Goal: Information Seeking & Learning: Learn about a topic

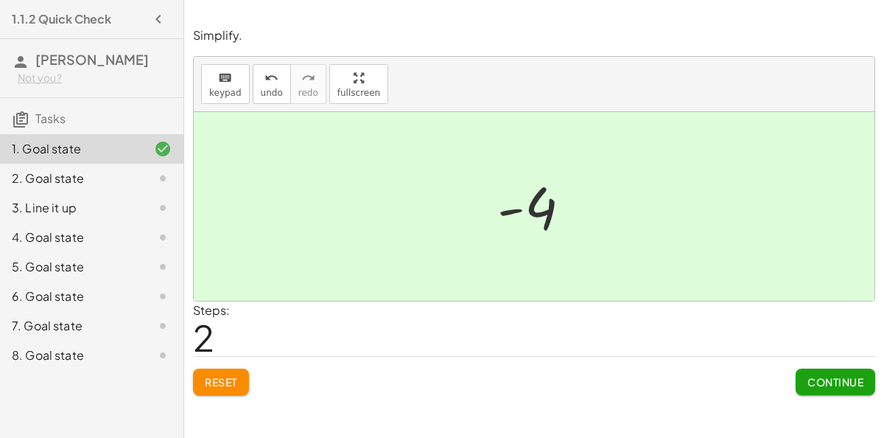
click at [83, 169] on div "2. Goal state" at bounding box center [71, 178] width 119 height 18
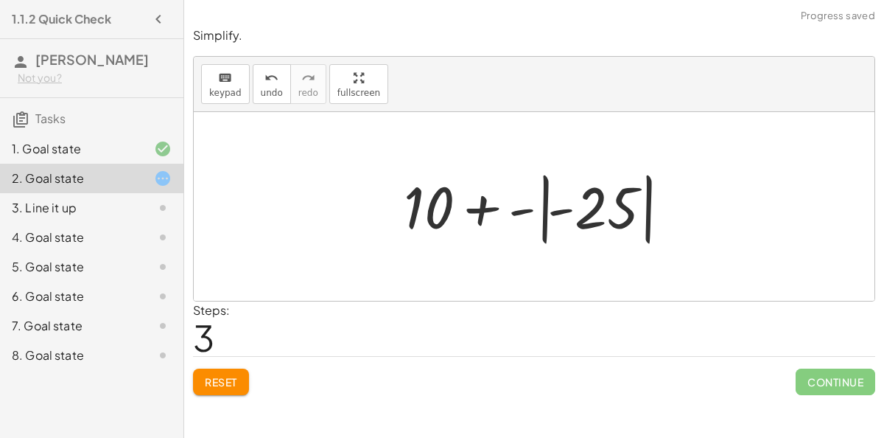
click at [237, 379] on span "Reset" at bounding box center [221, 381] width 32 height 13
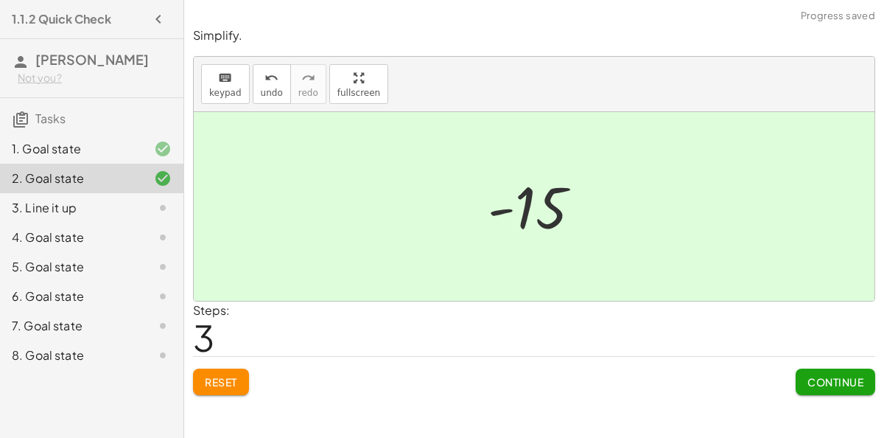
click at [841, 384] on span "Continue" at bounding box center [836, 381] width 56 height 13
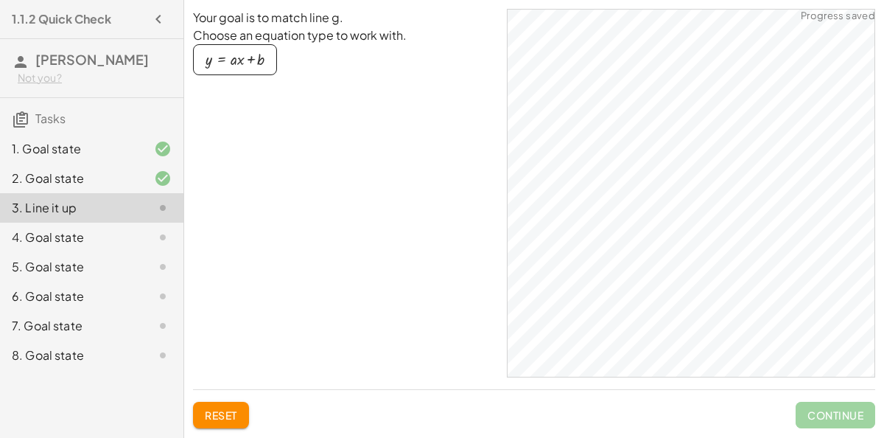
click at [49, 229] on div "4. Goal state" at bounding box center [71, 237] width 119 height 18
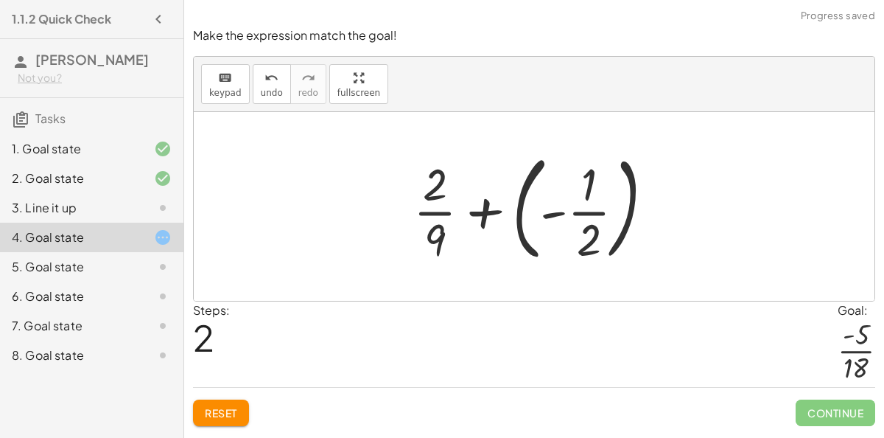
click at [236, 416] on span "Reset" at bounding box center [221, 412] width 32 height 13
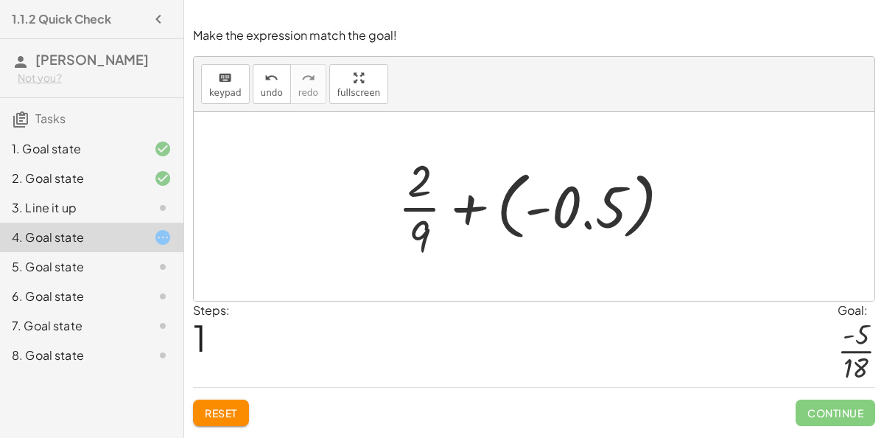
click at [230, 416] on span "Reset" at bounding box center [221, 412] width 32 height 13
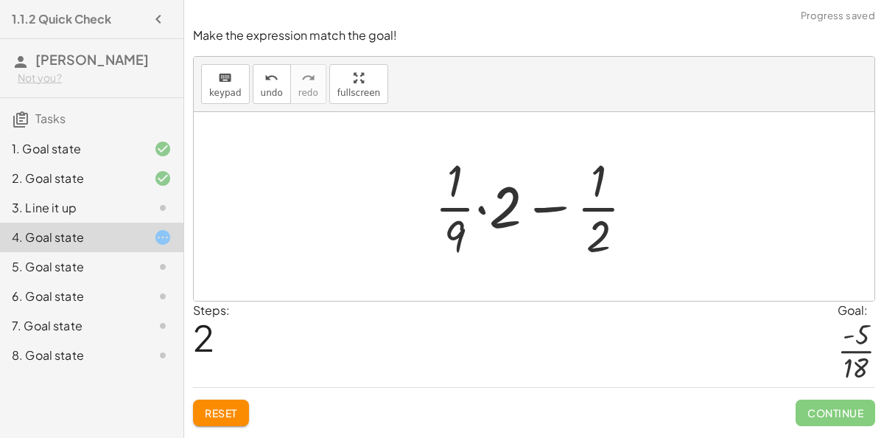
click at [223, 410] on span "Reset" at bounding box center [221, 412] width 32 height 13
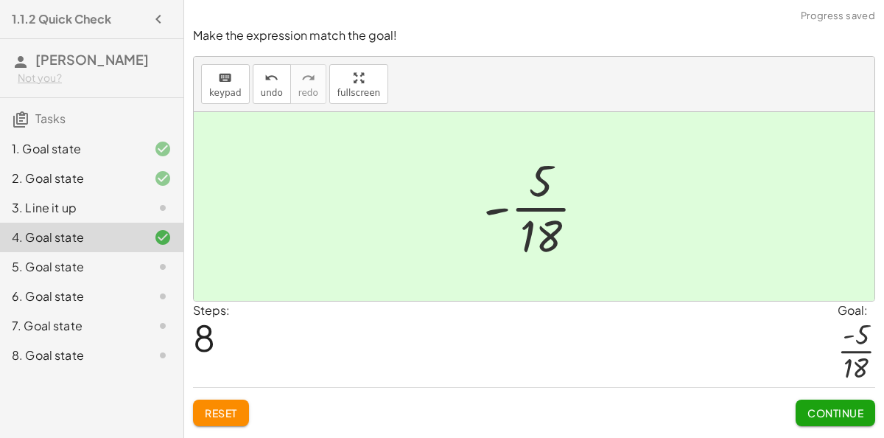
click at [174, 311] on div "5. Goal state" at bounding box center [91, 325] width 183 height 29
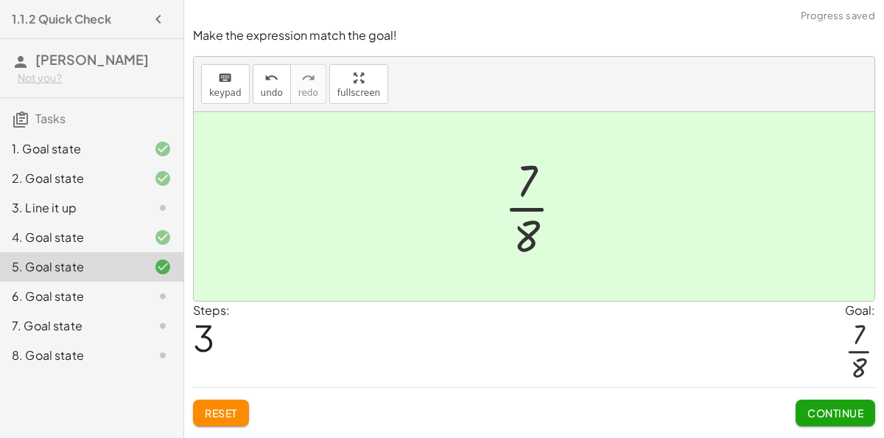
click at [124, 303] on div "6. Goal state" at bounding box center [71, 296] width 119 height 18
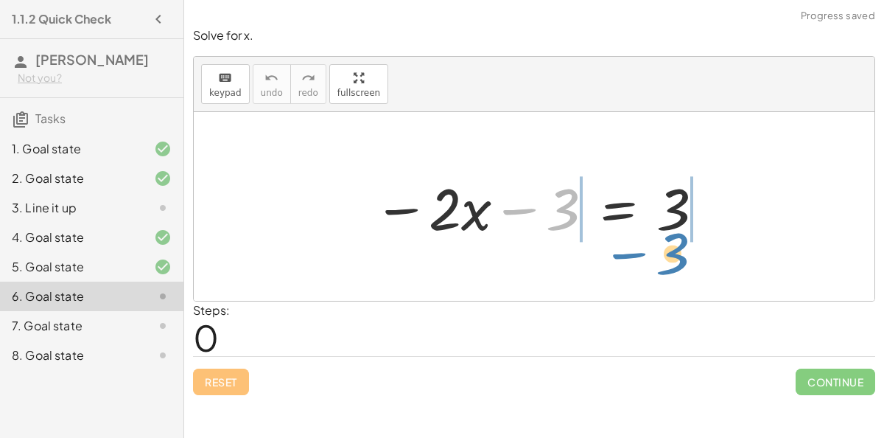
drag, startPoint x: 553, startPoint y: 211, endPoint x: 666, endPoint y: 257, distance: 121.9
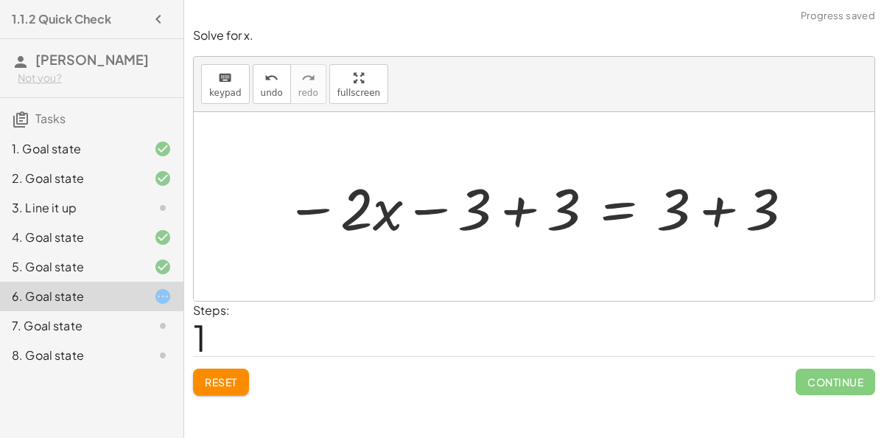
click at [480, 212] on div at bounding box center [540, 207] width 525 height 76
click at [435, 213] on div at bounding box center [540, 207] width 525 height 76
click at [525, 212] on div at bounding box center [540, 207] width 525 height 76
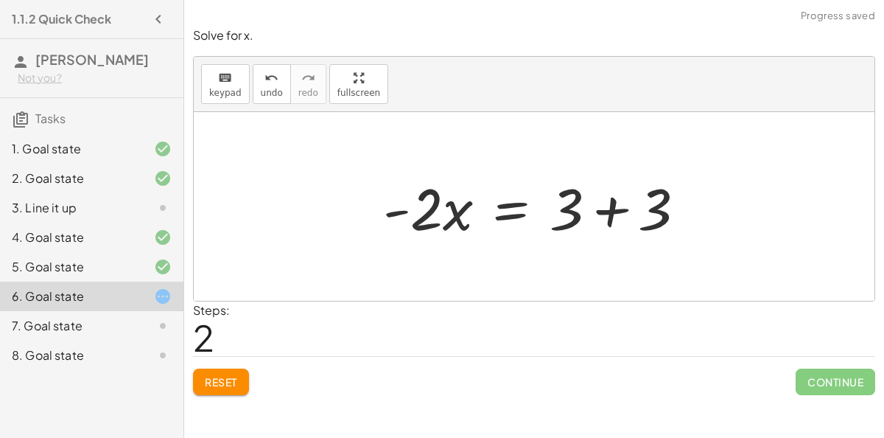
click at [602, 214] on div at bounding box center [540, 207] width 329 height 76
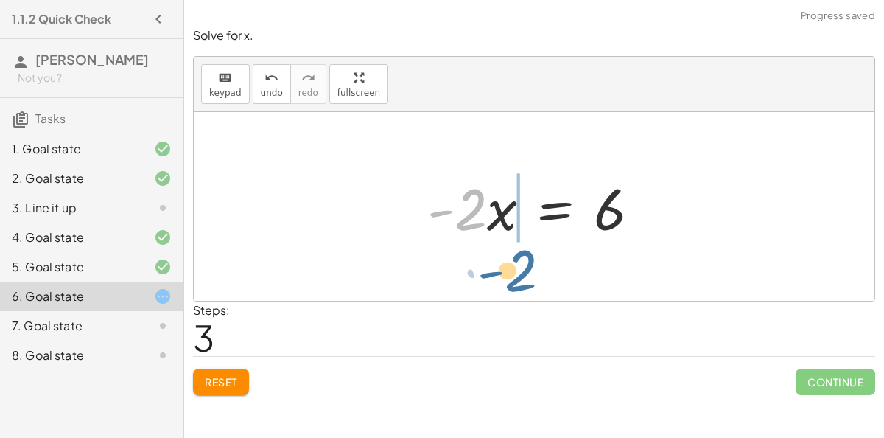
drag, startPoint x: 474, startPoint y: 221, endPoint x: 527, endPoint y: 280, distance: 79.3
click at [527, 280] on div "− · 2 · x − 3 = 3 − · 2 · x − 3 + 3 = + 3 + 3 − · 2 · x + 0 = + 3 + 3 · - 2 · x…" at bounding box center [534, 206] width 681 height 189
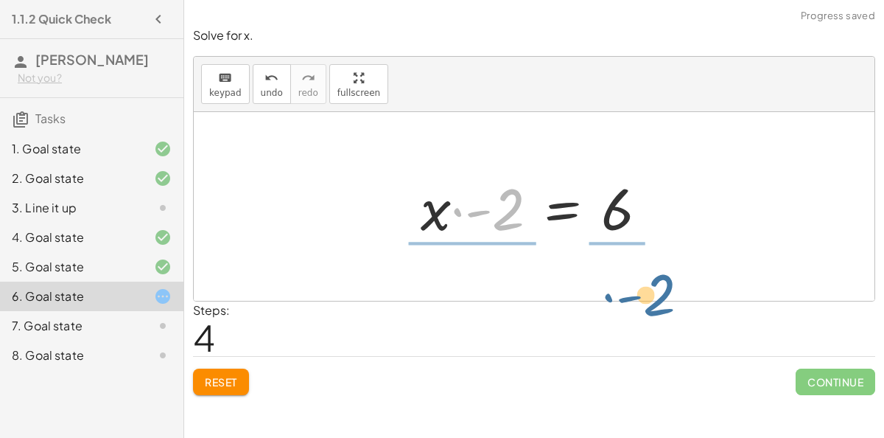
drag, startPoint x: 500, startPoint y: 223, endPoint x: 650, endPoint y: 307, distance: 171.8
click at [0, 0] on div "Solve for x. keyboard keypad undo undo redo redo fullscreen − · 2 · x − 3 = 3 −…" at bounding box center [0, 0] width 0 height 0
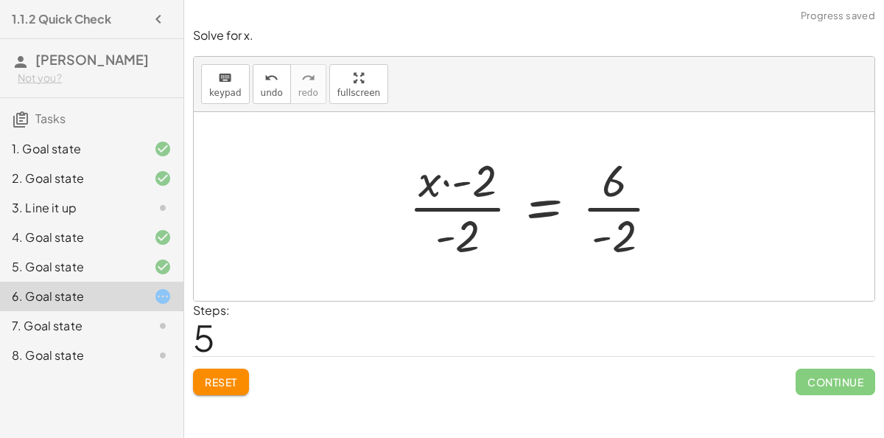
click at [466, 213] on div at bounding box center [541, 206] width 278 height 113
click at [589, 207] on div at bounding box center [541, 206] width 278 height 113
click at [468, 201] on div at bounding box center [540, 206] width 275 height 113
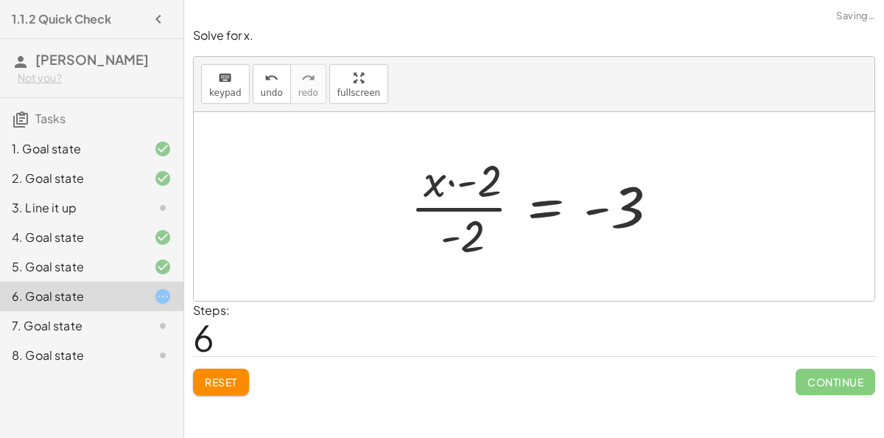
click at [463, 243] on div at bounding box center [540, 206] width 275 height 113
drag, startPoint x: 463, startPoint y: 243, endPoint x: 486, endPoint y: 190, distance: 57.8
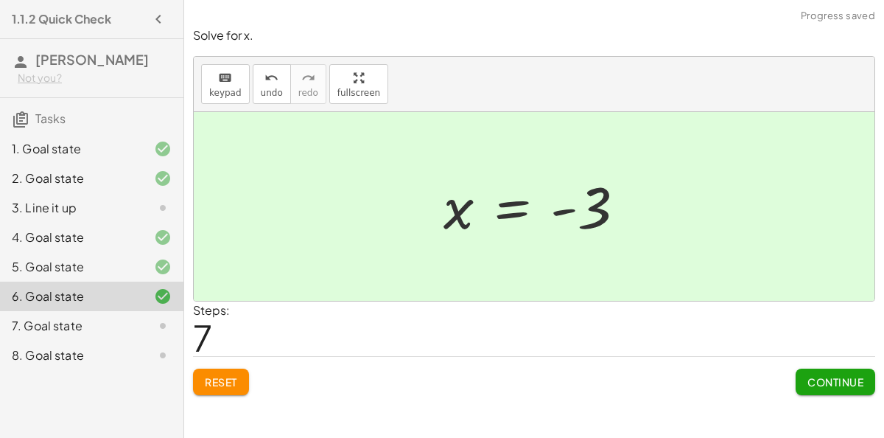
click at [808, 382] on span "Continue" at bounding box center [836, 381] width 56 height 13
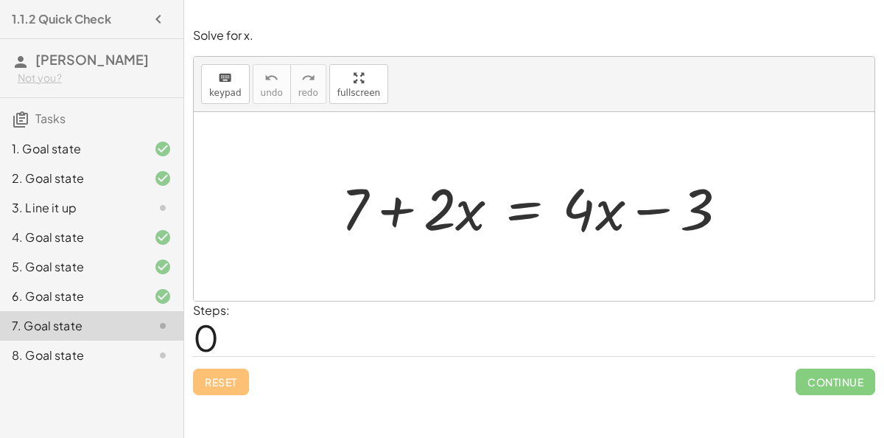
click at [445, 205] on div at bounding box center [540, 207] width 413 height 76
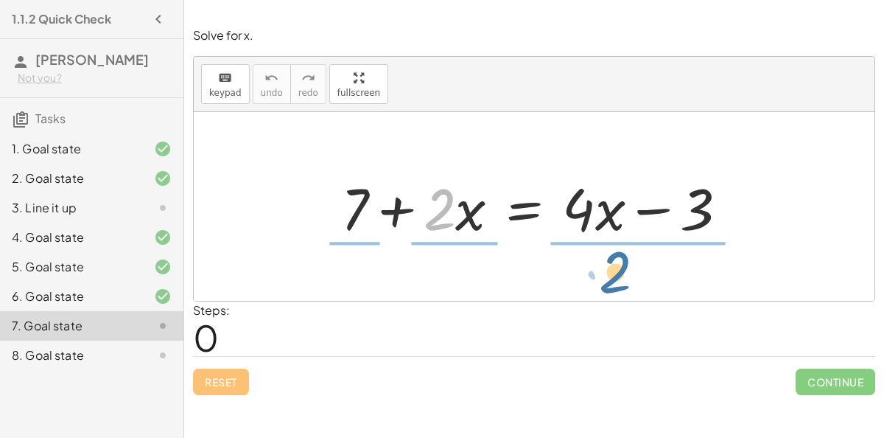
drag, startPoint x: 442, startPoint y: 223, endPoint x: 616, endPoint y: 285, distance: 184.8
click at [616, 285] on div "· 2 + 7 + · 2 · x = + · 4 · x − 3" at bounding box center [534, 206] width 681 height 189
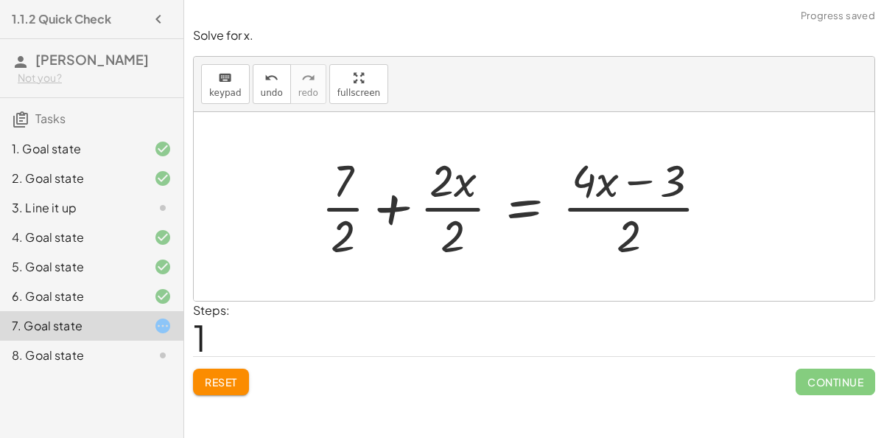
click at [349, 214] on div at bounding box center [521, 206] width 414 height 113
click at [451, 220] on div at bounding box center [521, 206] width 414 height 113
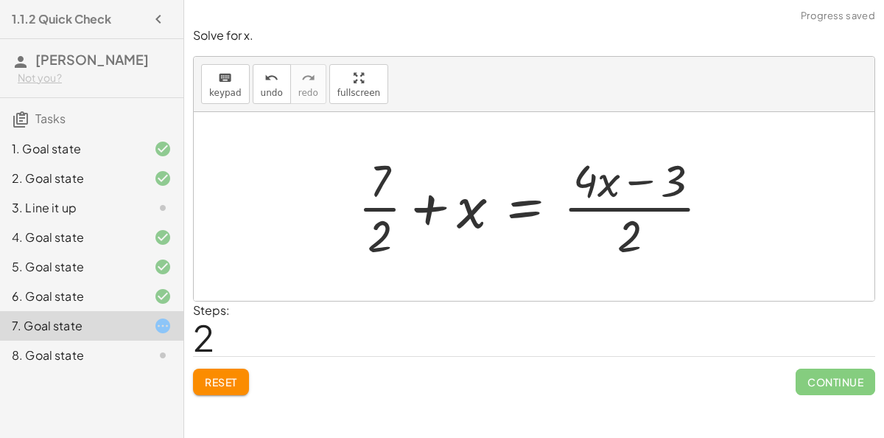
click at [613, 214] on div at bounding box center [540, 206] width 379 height 113
click at [608, 189] on div at bounding box center [540, 206] width 379 height 113
drag, startPoint x: 629, startPoint y: 224, endPoint x: 599, endPoint y: 169, distance: 63.0
click at [599, 169] on div at bounding box center [540, 206] width 379 height 113
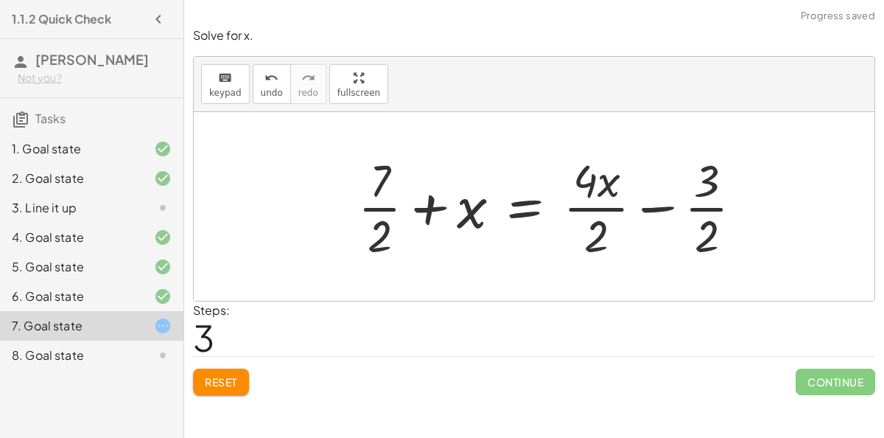
click at [598, 212] on div at bounding box center [556, 206] width 411 height 113
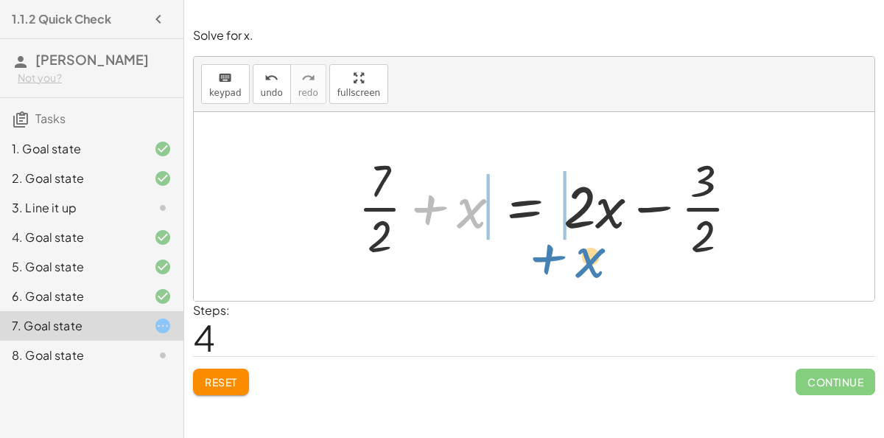
drag, startPoint x: 463, startPoint y: 212, endPoint x: 583, endPoint y: 262, distance: 129.2
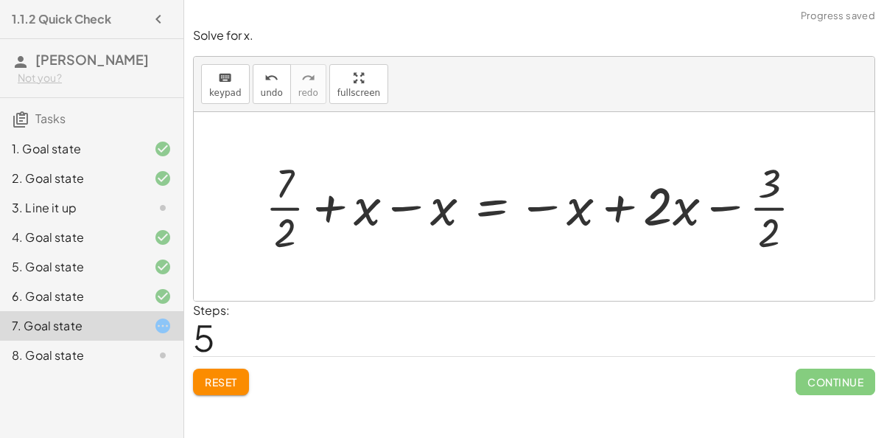
click at [399, 212] on div at bounding box center [540, 206] width 564 height 103
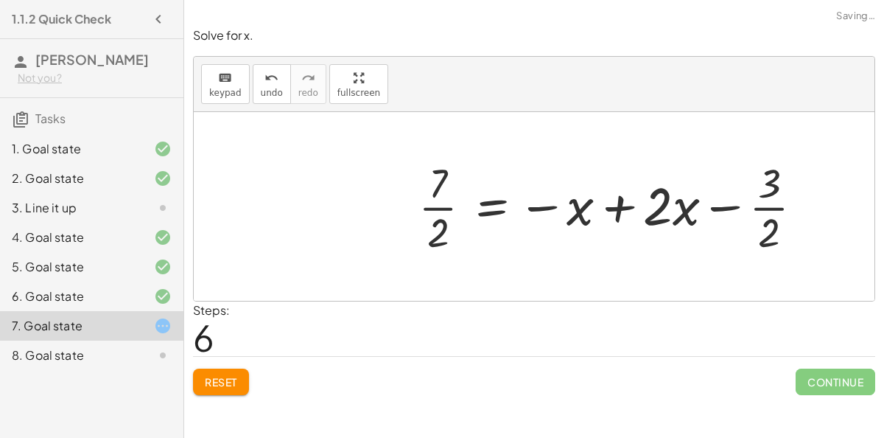
click at [558, 214] on div at bounding box center [616, 206] width 411 height 103
click at [598, 214] on div at bounding box center [616, 206] width 411 height 103
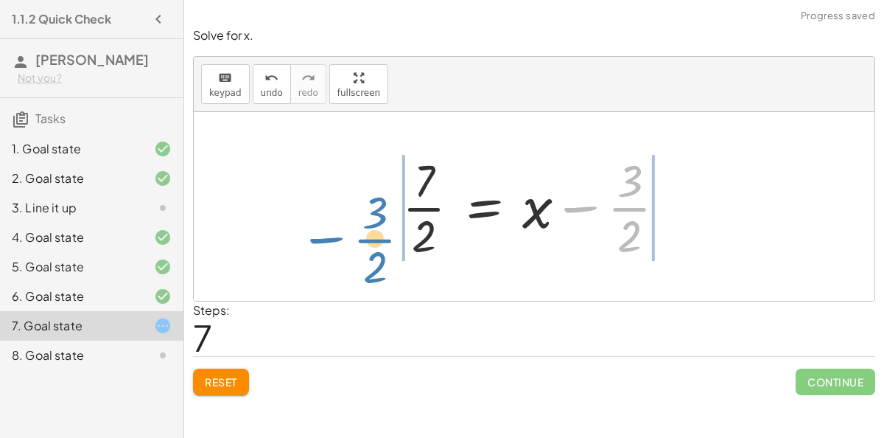
drag, startPoint x: 609, startPoint y: 209, endPoint x: 360, endPoint y: 242, distance: 251.1
click at [360, 242] on div "+ 7 + · 2 · x = + · 4 · x − 3 + · 7 · 2 + · 2 · x · 2 = · ( + · 4 · x − 3 ) · 2…" at bounding box center [534, 206] width 681 height 189
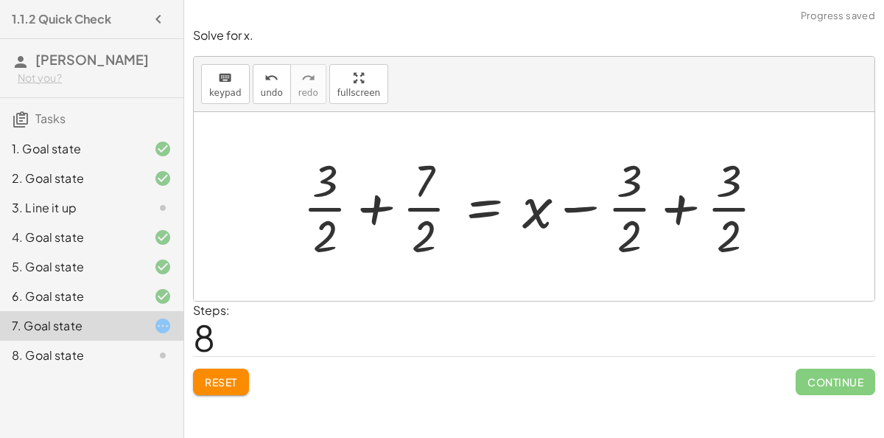
click at [371, 237] on div at bounding box center [539, 206] width 489 height 113
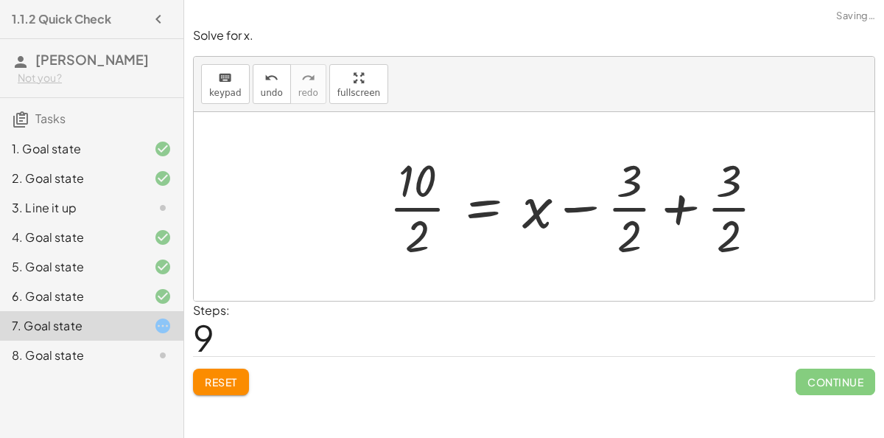
click at [698, 230] on div at bounding box center [583, 206] width 403 height 113
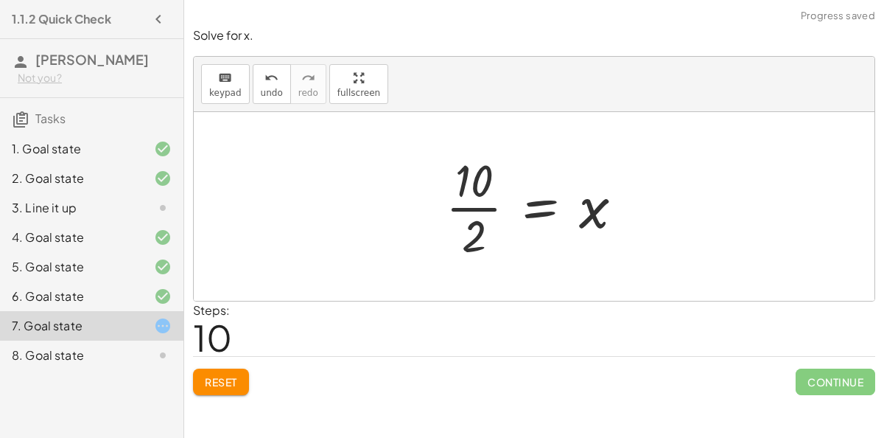
click at [483, 216] on div at bounding box center [540, 206] width 204 height 113
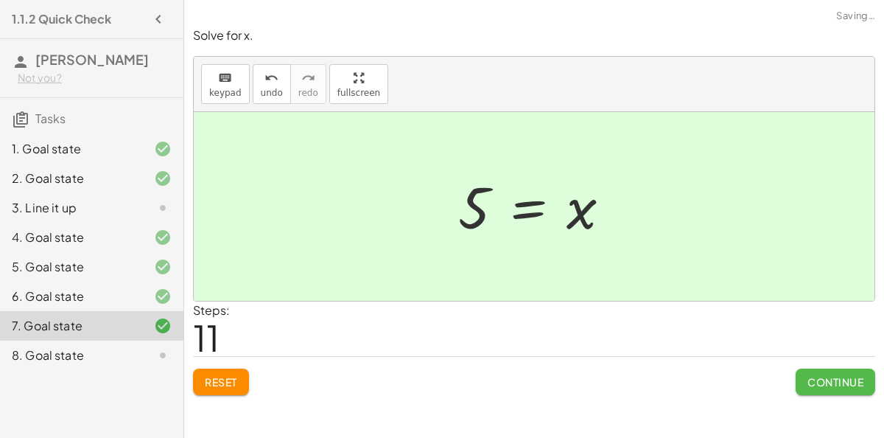
click at [805, 388] on button "Continue" at bounding box center [836, 381] width 80 height 27
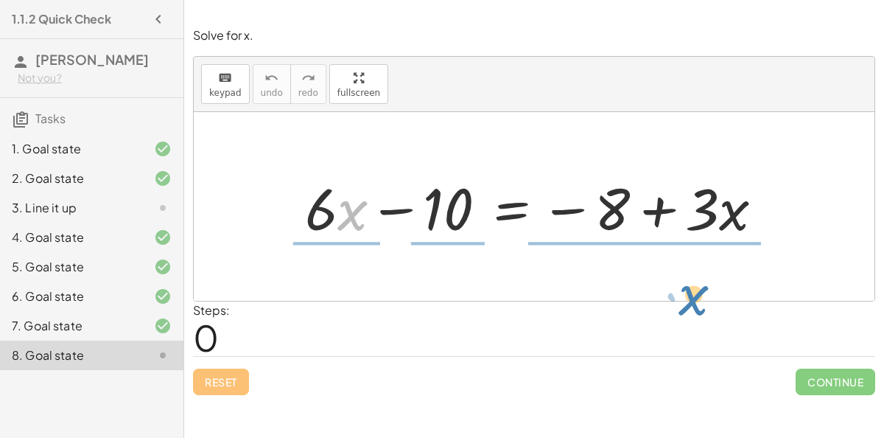
drag, startPoint x: 357, startPoint y: 211, endPoint x: 700, endPoint y: 291, distance: 351.9
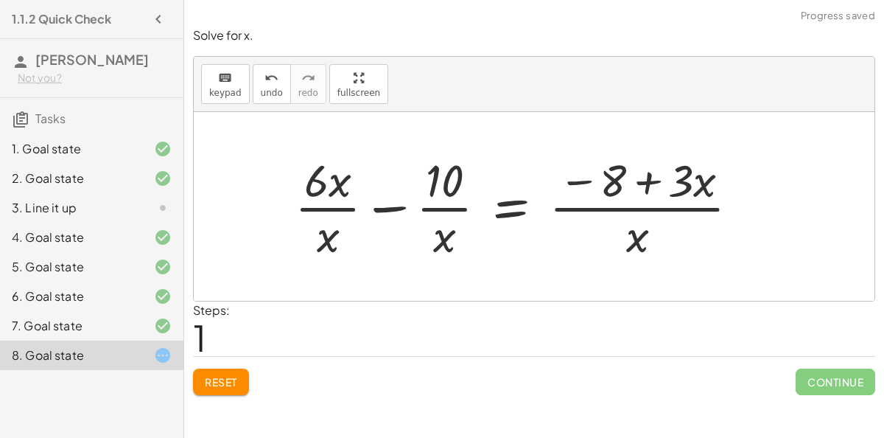
click at [339, 209] on div at bounding box center [523, 206] width 472 height 113
click at [323, 201] on div at bounding box center [523, 206] width 472 height 113
click at [427, 205] on div at bounding box center [523, 206] width 472 height 113
click at [407, 212] on div at bounding box center [523, 206] width 472 height 113
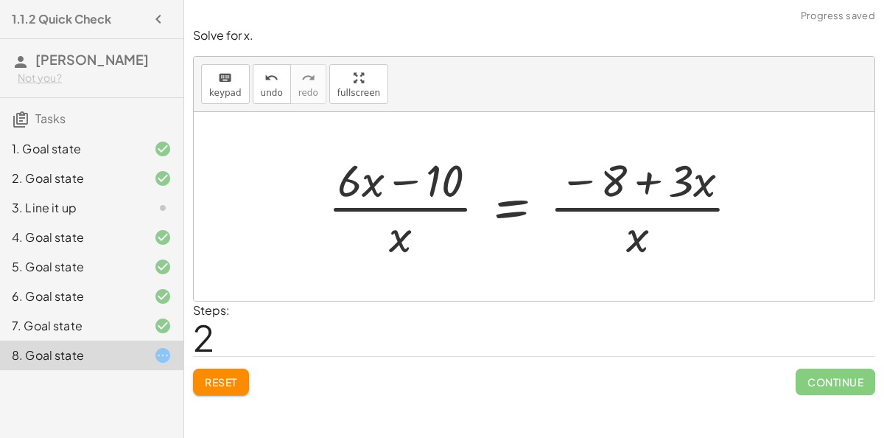
click at [645, 208] on div at bounding box center [540, 206] width 438 height 113
click at [404, 185] on div at bounding box center [540, 206] width 438 height 113
click at [404, 211] on div at bounding box center [540, 206] width 438 height 113
click at [617, 211] on div at bounding box center [540, 206] width 438 height 113
drag, startPoint x: 393, startPoint y: 184, endPoint x: 366, endPoint y: 257, distance: 77.6
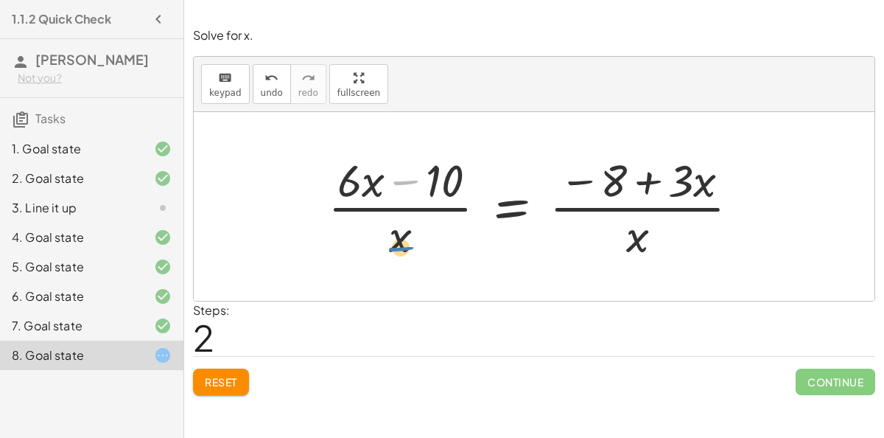
click at [366, 257] on div at bounding box center [540, 206] width 438 height 113
click at [410, 197] on div at bounding box center [519, 206] width 480 height 113
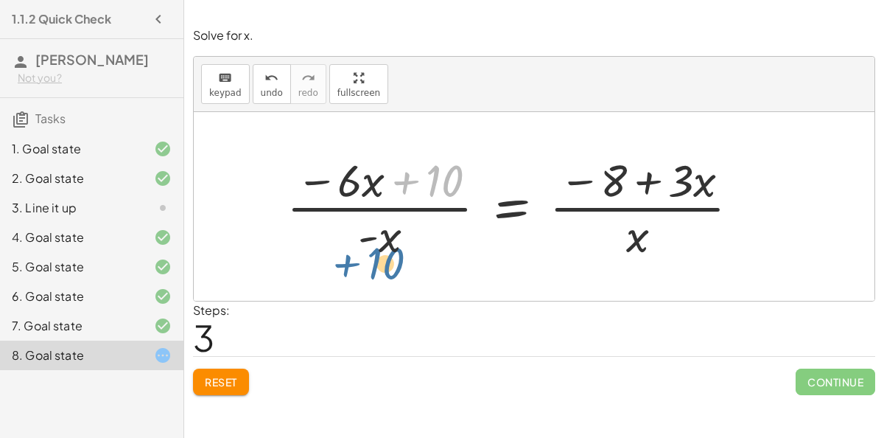
drag, startPoint x: 409, startPoint y: 190, endPoint x: 349, endPoint y: 272, distance: 101.2
click at [349, 272] on div "+ · 6 · x − 10 = − 8 + · 3 · x + · 6 · x · x − · 10 · x = · ( − 8 + · 3 · x ) ·…" at bounding box center [534, 206] width 681 height 189
click at [237, 375] on span "Reset" at bounding box center [221, 381] width 32 height 13
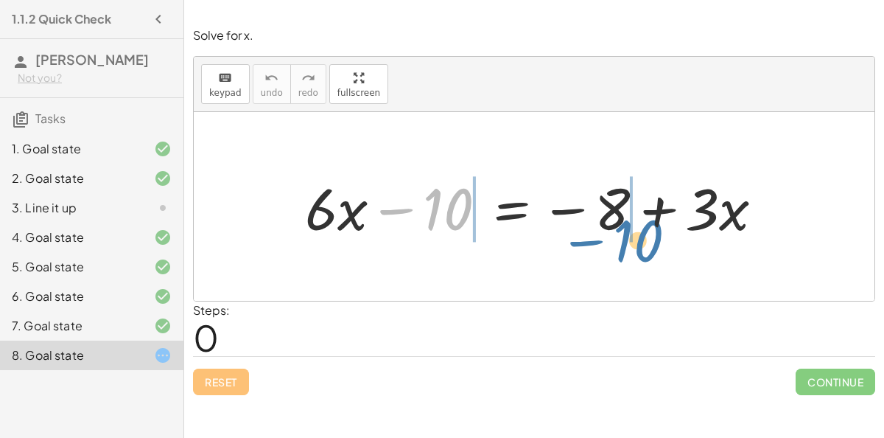
drag, startPoint x: 427, startPoint y: 200, endPoint x: 618, endPoint y: 230, distance: 193.2
click at [618, 230] on div at bounding box center [540, 207] width 485 height 76
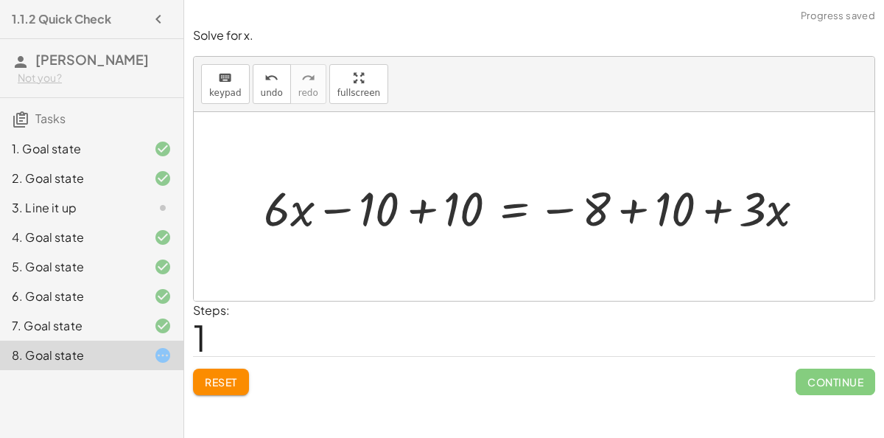
click at [432, 214] on div at bounding box center [539, 206] width 567 height 63
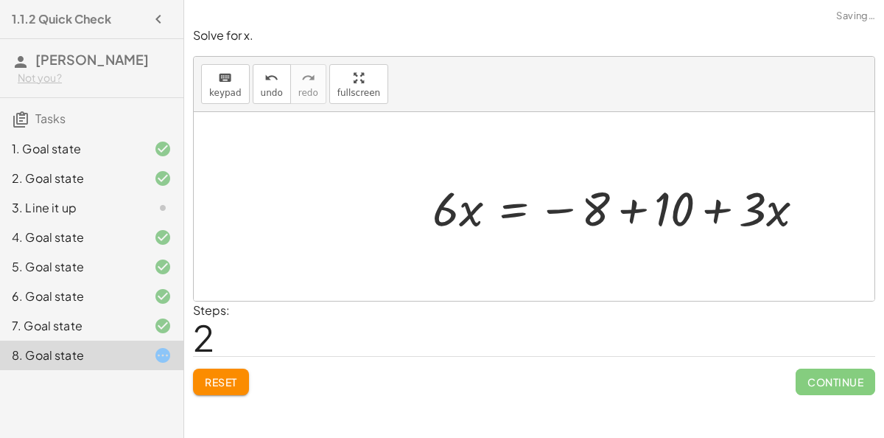
click at [634, 216] on div at bounding box center [624, 206] width 399 height 63
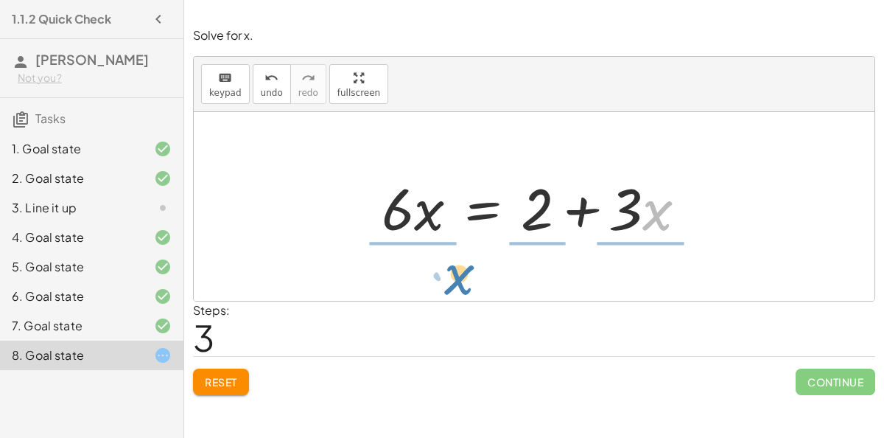
drag, startPoint x: 649, startPoint y: 212, endPoint x: 452, endPoint y: 276, distance: 206.9
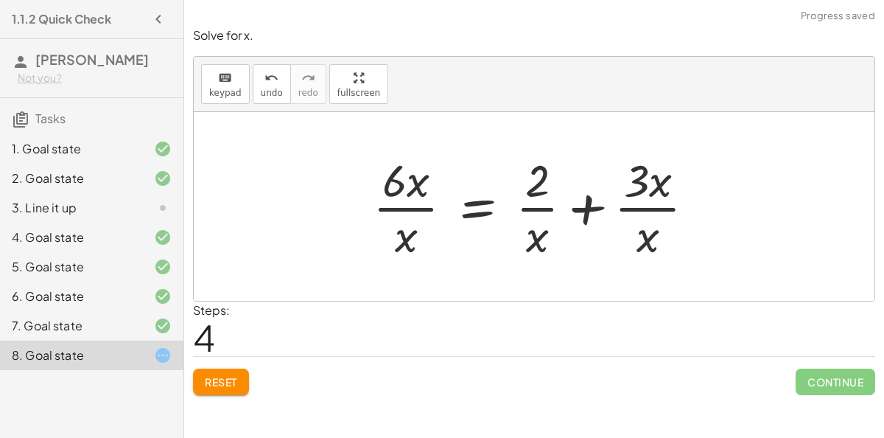
click at [412, 214] on div at bounding box center [539, 206] width 349 height 113
click at [623, 223] on div at bounding box center [539, 206] width 349 height 113
click at [639, 220] on div at bounding box center [539, 206] width 349 height 113
click at [547, 217] on div at bounding box center [539, 206] width 349 height 113
click at [265, 77] on icon "undo" at bounding box center [272, 78] width 14 height 18
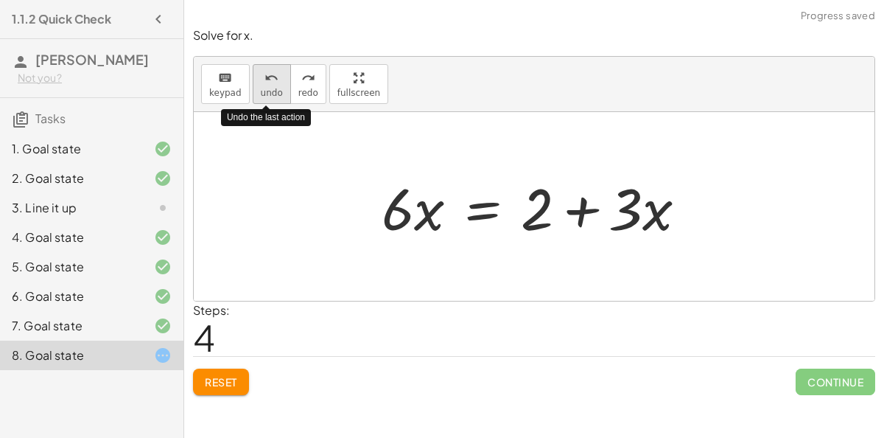
click at [265, 77] on icon "undo" at bounding box center [272, 78] width 14 height 18
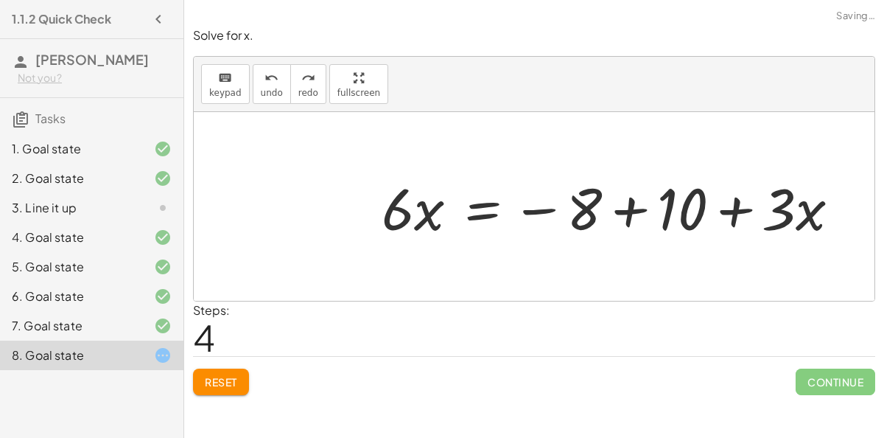
click at [241, 365] on div "Reset Continue" at bounding box center [534, 375] width 682 height 39
click at [235, 375] on span "Reset" at bounding box center [221, 381] width 32 height 13
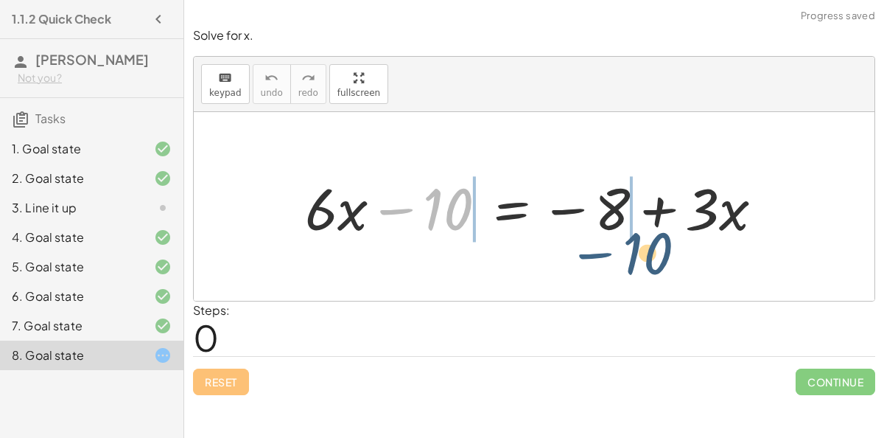
drag, startPoint x: 410, startPoint y: 211, endPoint x: 607, endPoint y: 253, distance: 201.3
click at [607, 253] on div "− 10 + · 6 · x − 10 = − 8 + · 3 · x" at bounding box center [534, 206] width 681 height 189
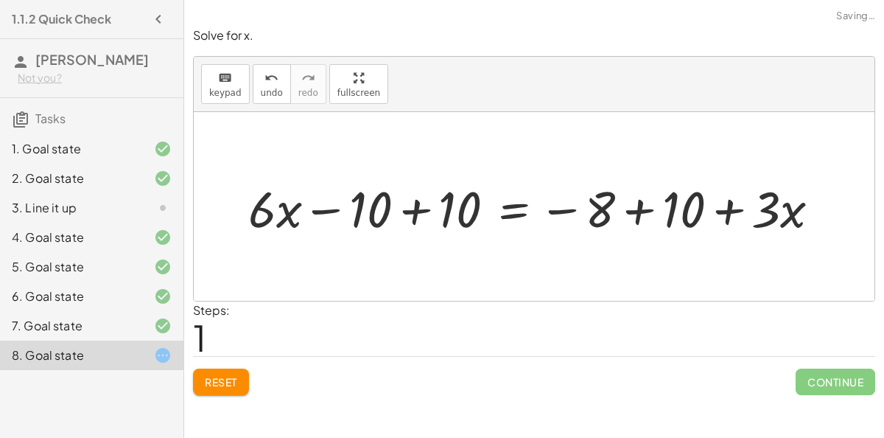
click at [641, 231] on div at bounding box center [539, 206] width 567 height 63
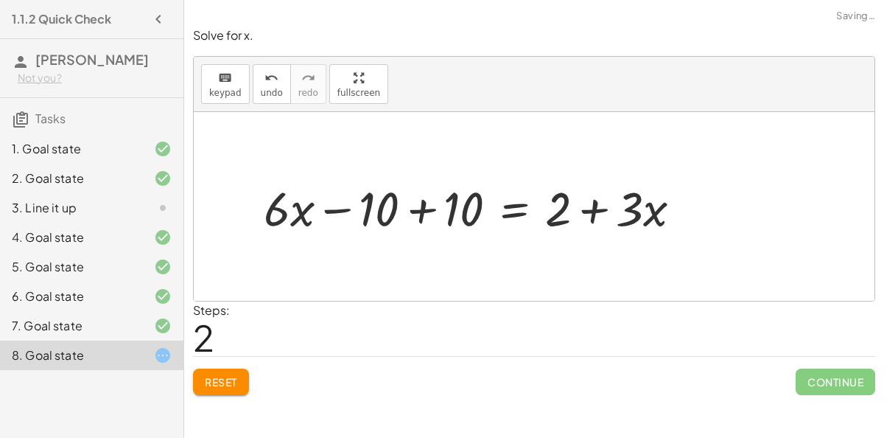
click at [343, 223] on div at bounding box center [478, 206] width 444 height 63
click at [457, 206] on div at bounding box center [478, 206] width 444 height 63
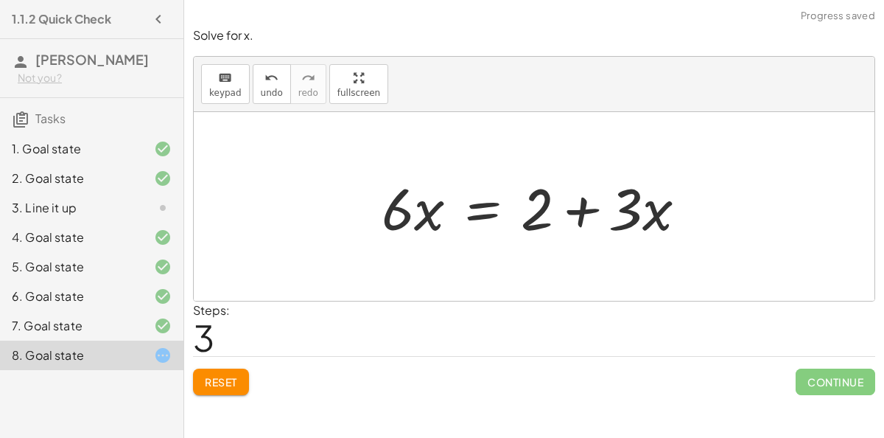
click at [531, 223] on div at bounding box center [540, 207] width 332 height 76
click at [417, 226] on div at bounding box center [540, 207] width 332 height 76
drag, startPoint x: 546, startPoint y: 224, endPoint x: 595, endPoint y: 241, distance: 51.5
click at [595, 241] on div at bounding box center [540, 207] width 332 height 76
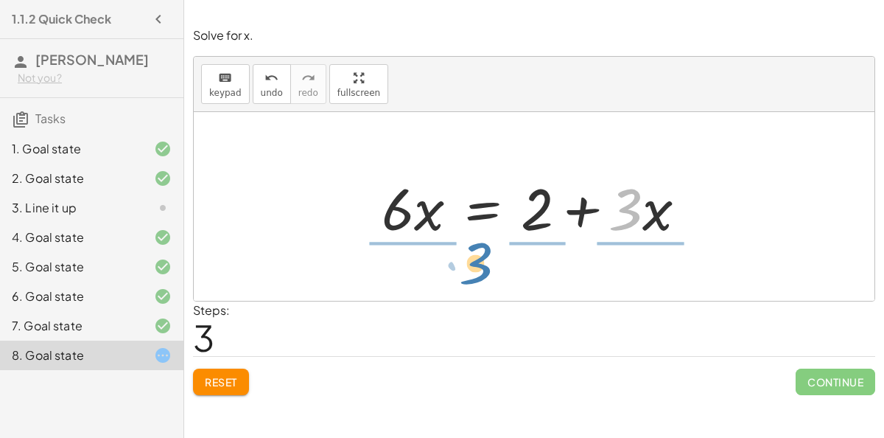
drag, startPoint x: 634, startPoint y: 214, endPoint x: 484, endPoint y: 268, distance: 159.2
click at [484, 268] on div "+ · 6 · x − 10 = − 8 + · 3 · x + · 6 · x − 10 + 10 = − 8 + 10 + · 3 · x + · 6 ·…" at bounding box center [534, 206] width 681 height 189
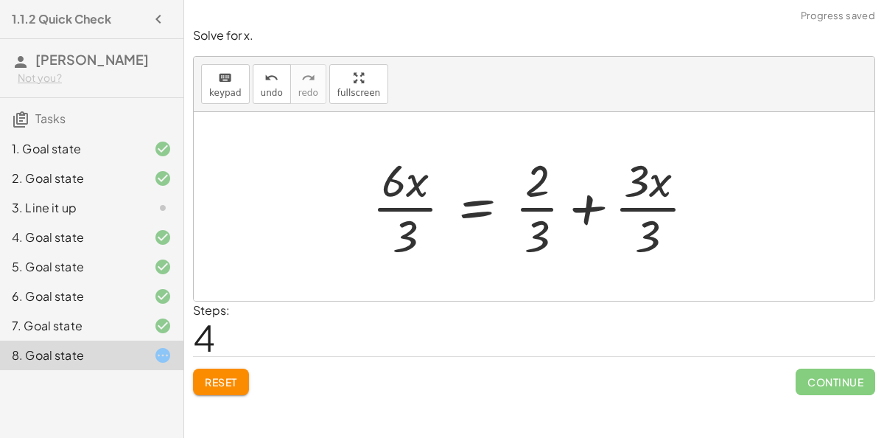
click at [414, 216] on div at bounding box center [540, 206] width 350 height 113
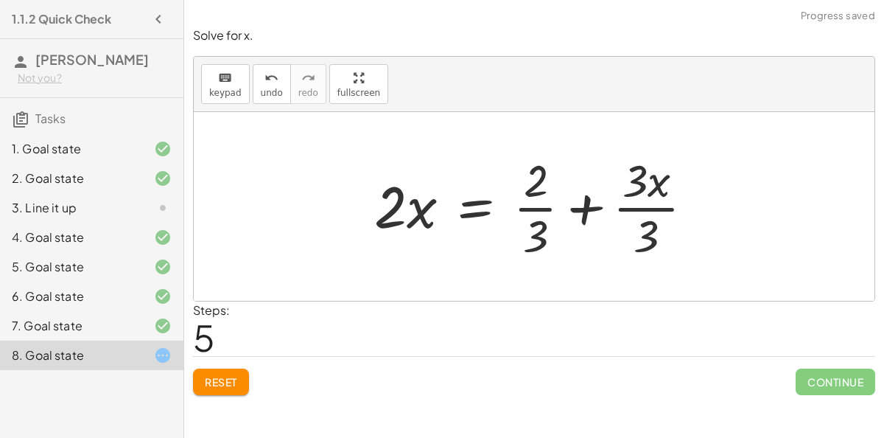
click at [642, 214] on div at bounding box center [540, 206] width 346 height 113
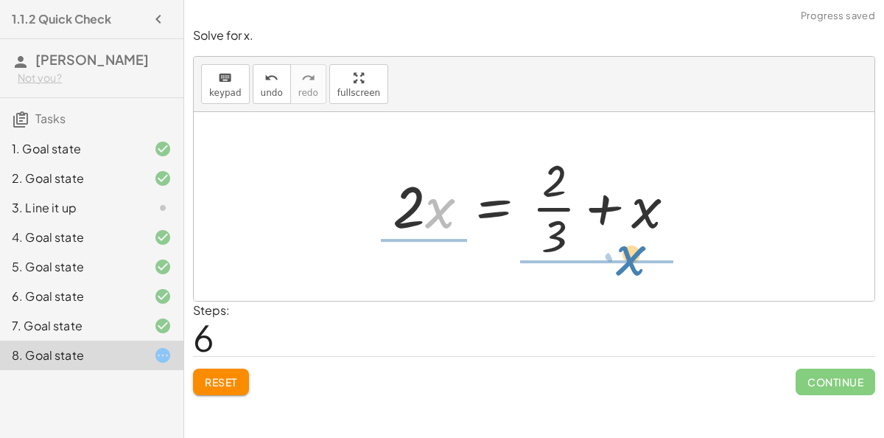
drag, startPoint x: 427, startPoint y: 210, endPoint x: 616, endPoint y: 257, distance: 195.1
click at [616, 257] on div at bounding box center [539, 206] width 309 height 113
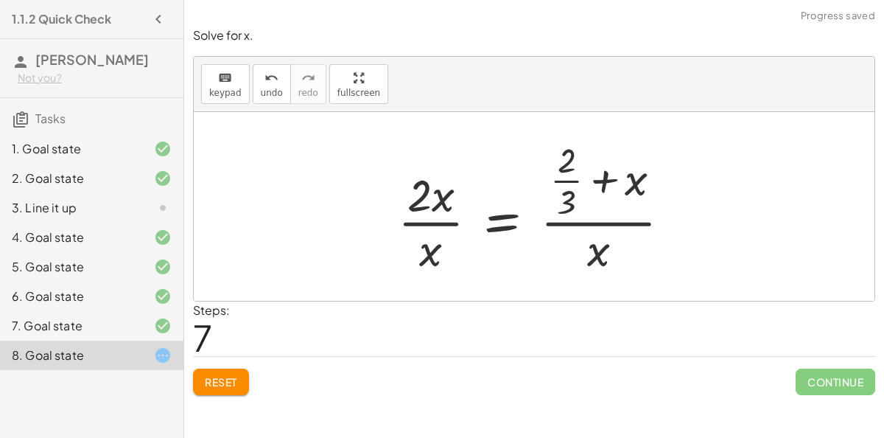
click at [434, 231] on div at bounding box center [540, 207] width 300 height 142
click at [436, 243] on div at bounding box center [540, 207] width 300 height 142
click at [584, 221] on div at bounding box center [540, 207] width 300 height 142
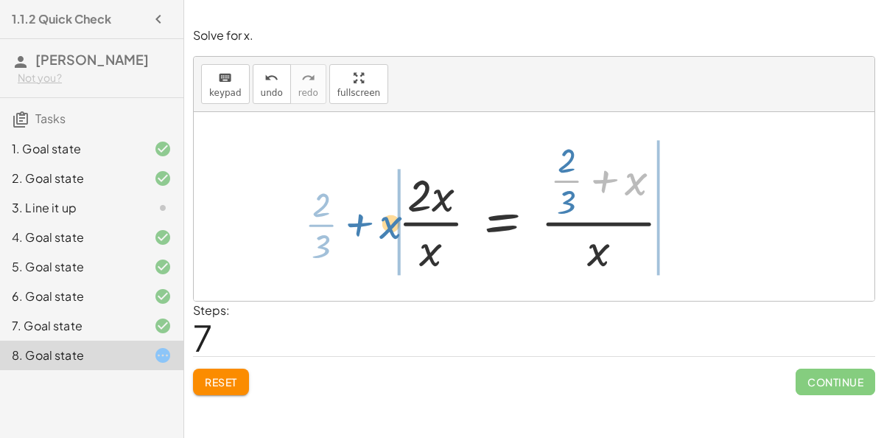
drag, startPoint x: 612, startPoint y: 195, endPoint x: 388, endPoint y: 244, distance: 229.2
click at [388, 244] on div "+ · 6 · x − 10 = − 8 + · 3 · x + · 6 · x − 10 + 10 = − 8 + 10 + · 3 · x + · 6 ·…" at bounding box center [535, 207] width 318 height 150
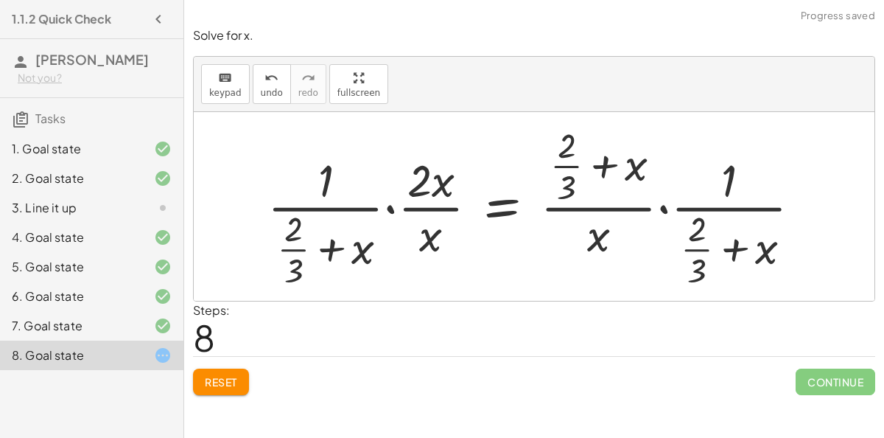
click at [329, 254] on div at bounding box center [540, 206] width 561 height 170
click at [273, 84] on div "undo" at bounding box center [272, 78] width 22 height 18
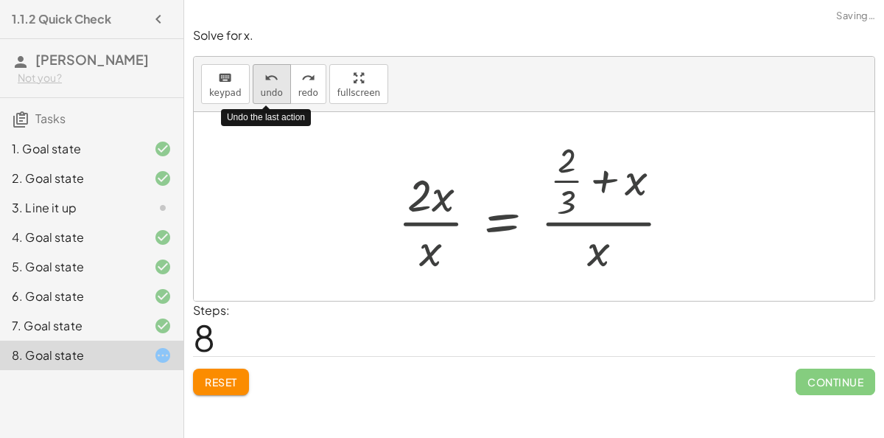
click at [273, 84] on div "undo" at bounding box center [272, 78] width 22 height 18
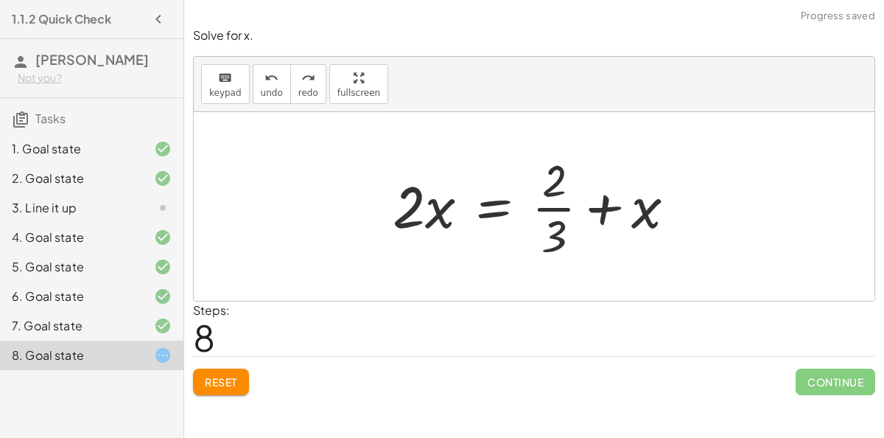
click at [401, 214] on div at bounding box center [539, 206] width 309 height 113
click at [208, 388] on button "Reset" at bounding box center [221, 381] width 56 height 27
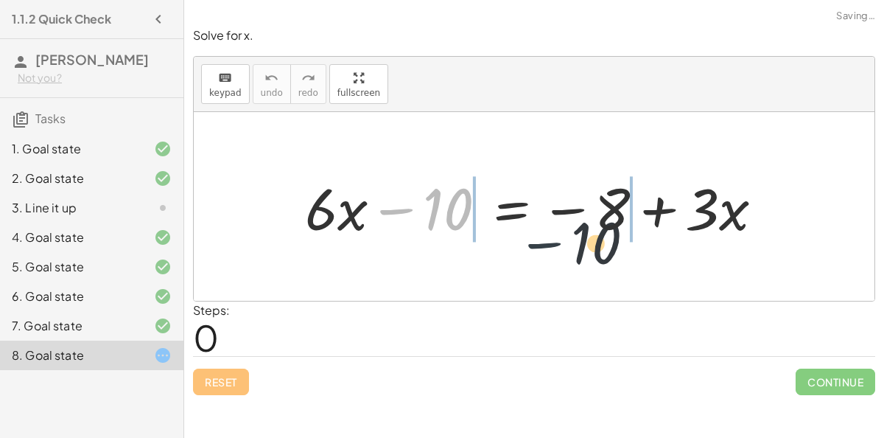
drag, startPoint x: 406, startPoint y: 189, endPoint x: 567, endPoint y: 217, distance: 162.9
click at [567, 217] on div at bounding box center [540, 207] width 485 height 76
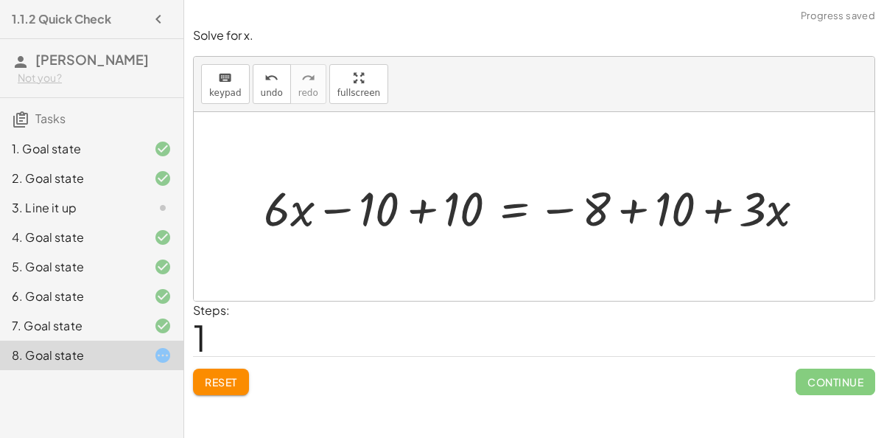
click at [631, 213] on div at bounding box center [539, 206] width 567 height 63
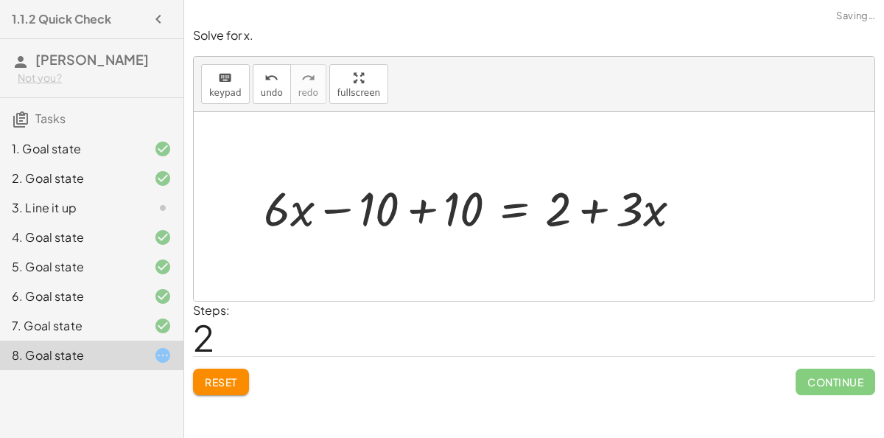
click at [413, 217] on div at bounding box center [478, 206] width 444 height 63
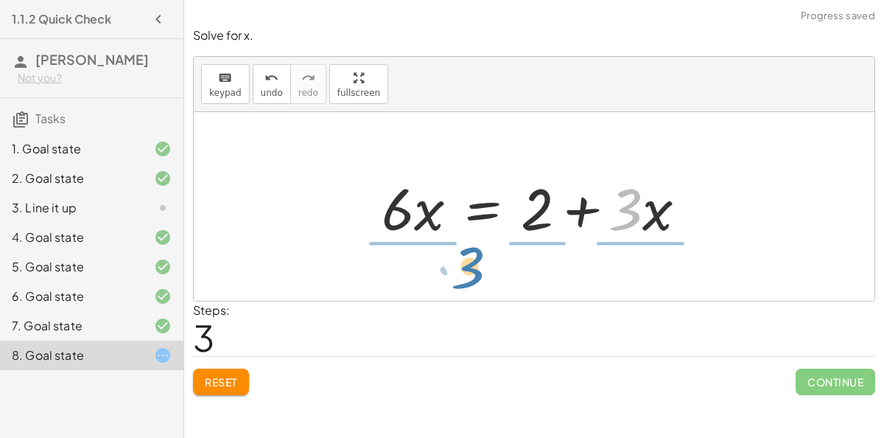
drag, startPoint x: 631, startPoint y: 228, endPoint x: 460, endPoint y: 295, distance: 184.3
click at [460, 295] on div "+ · 6 · x − 10 = − 8 + · 3 · x + · 6 · x − 10 + 10 = − 8 + 10 + · 3 · x + · 6 ·…" at bounding box center [534, 206] width 681 height 189
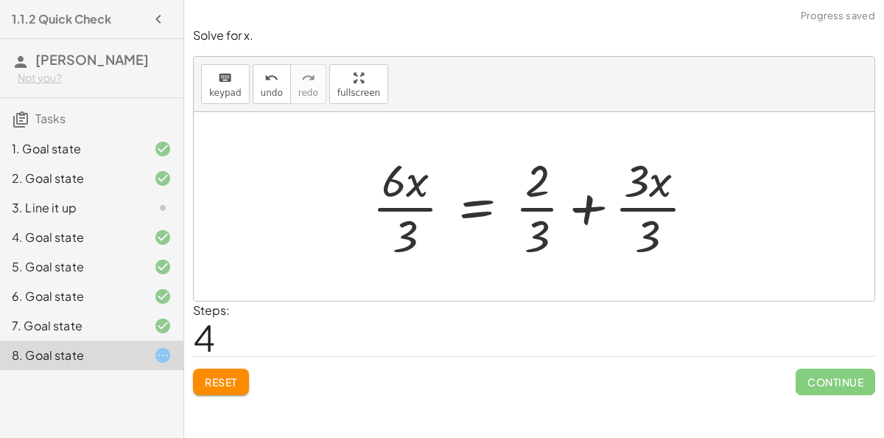
click at [419, 205] on div at bounding box center [540, 206] width 350 height 113
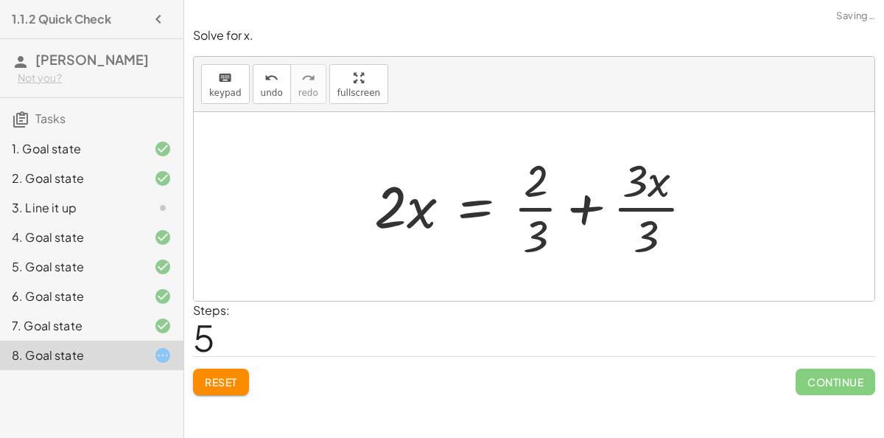
click at [638, 215] on div at bounding box center [540, 206] width 346 height 113
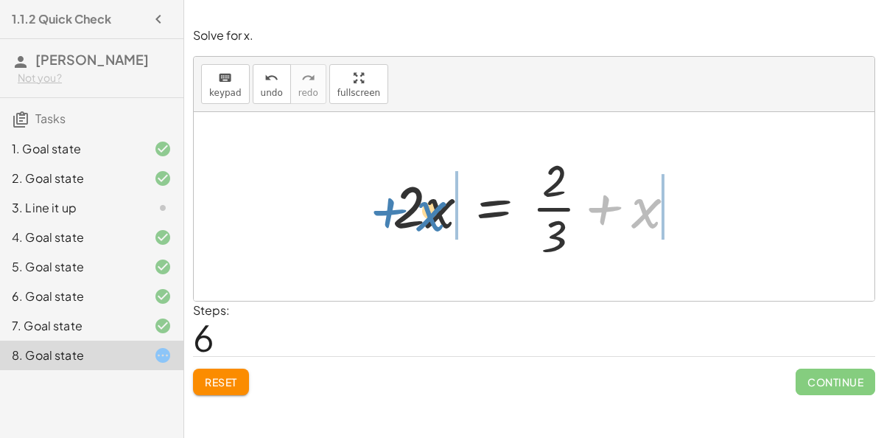
drag, startPoint x: 638, startPoint y: 215, endPoint x: 423, endPoint y: 219, distance: 215.2
click at [423, 219] on div at bounding box center [539, 206] width 309 height 113
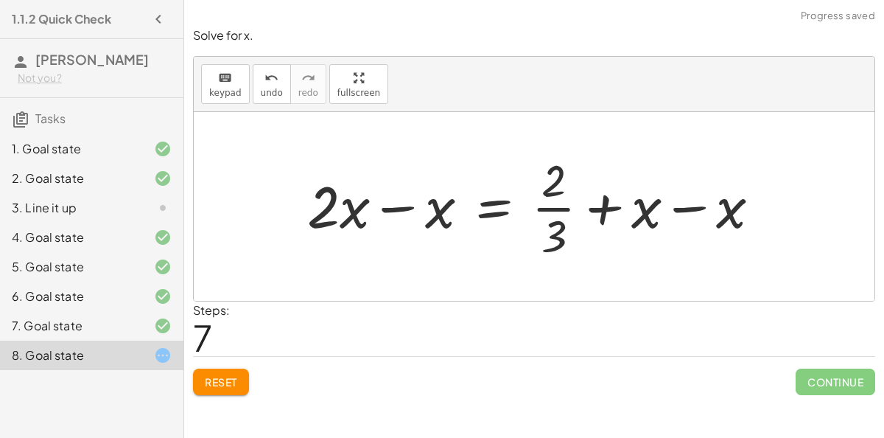
click at [439, 217] on div at bounding box center [540, 206] width 480 height 113
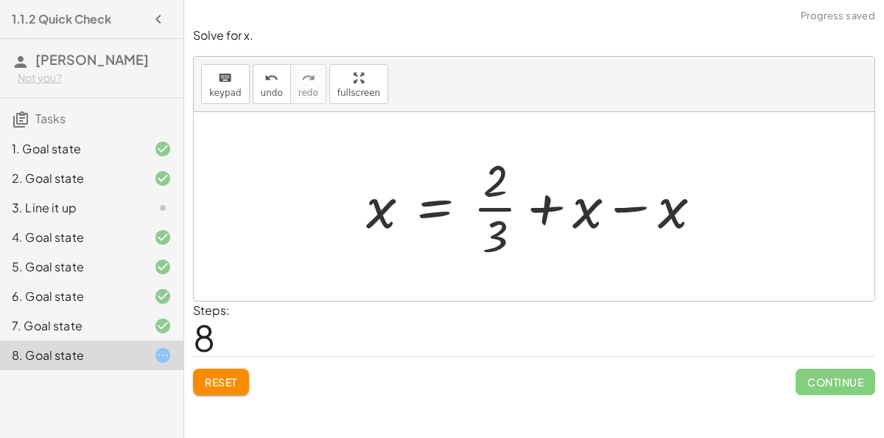
click at [614, 212] on div at bounding box center [540, 206] width 363 height 113
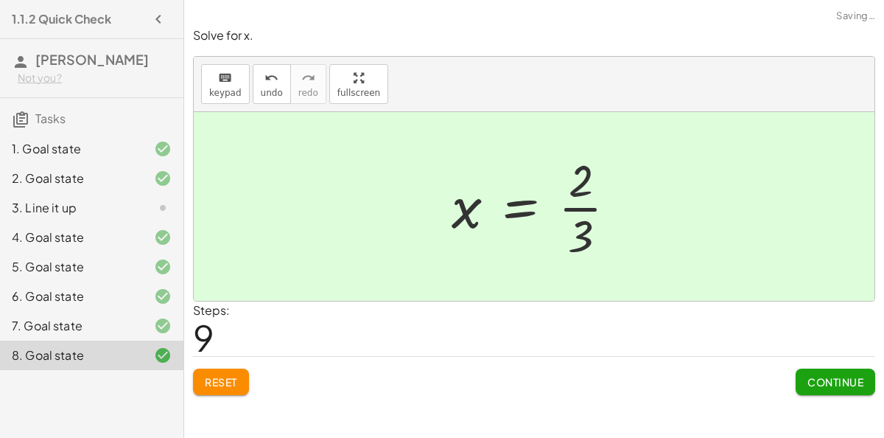
click at [851, 379] on span "Continue" at bounding box center [836, 381] width 56 height 13
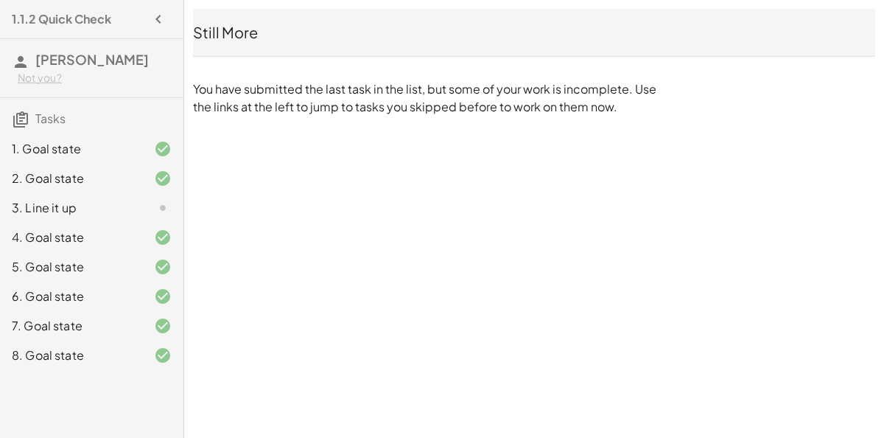
click at [103, 113] on h3 "Tasks" at bounding box center [91, 113] width 183 height 31
click at [136, 204] on div at bounding box center [150, 208] width 41 height 18
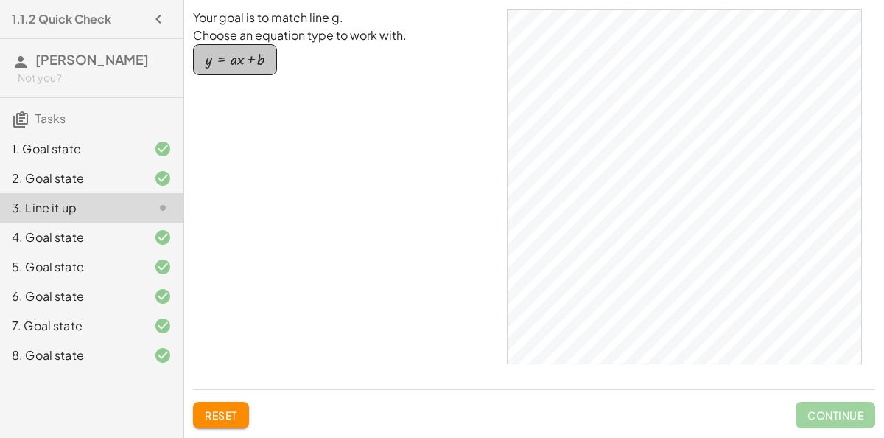
drag, startPoint x: 244, startPoint y: 71, endPoint x: 274, endPoint y: 92, distance: 36.6
click at [274, 92] on div "Your goal is to match line g. Choose an equation type to work with. y = + · a ·…" at bounding box center [344, 193] width 302 height 368
click at [248, 69] on button "y = + · a · x + b" at bounding box center [235, 59] width 84 height 31
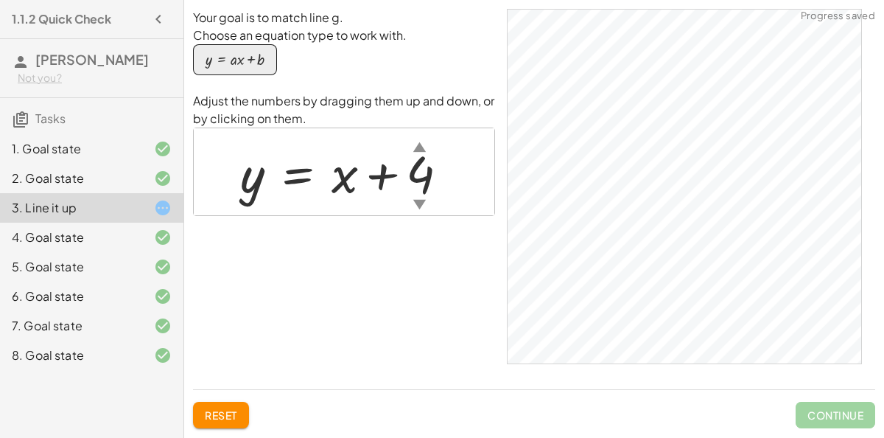
click at [458, 222] on div "Your goal is to match line g. Choose an equation type to work with. y = + · a ·…" at bounding box center [344, 193] width 302 height 368
click at [393, 170] on div at bounding box center [350, 172] width 234 height 67
drag, startPoint x: 380, startPoint y: 180, endPoint x: 347, endPoint y: 189, distance: 34.3
click at [347, 189] on div at bounding box center [350, 172] width 234 height 67
drag, startPoint x: 232, startPoint y: 179, endPoint x: 313, endPoint y: 194, distance: 82.4
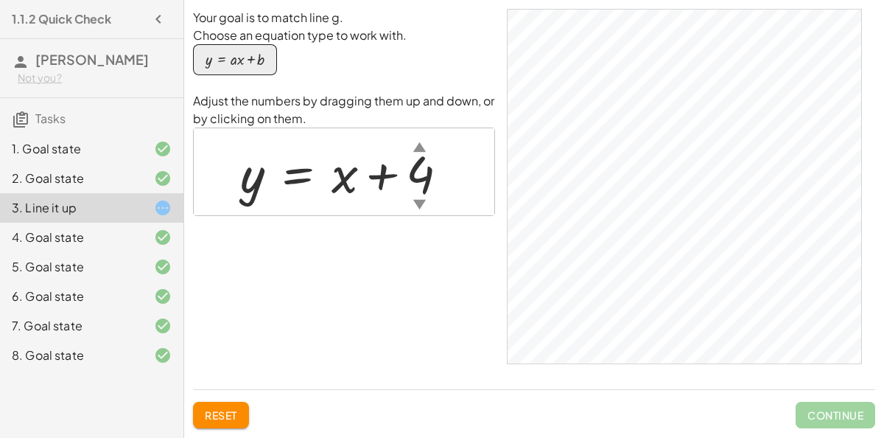
click at [313, 194] on div at bounding box center [350, 172] width 234 height 67
click at [338, 183] on div at bounding box center [350, 172] width 234 height 67
click at [419, 199] on div "▼" at bounding box center [419, 204] width 13 height 18
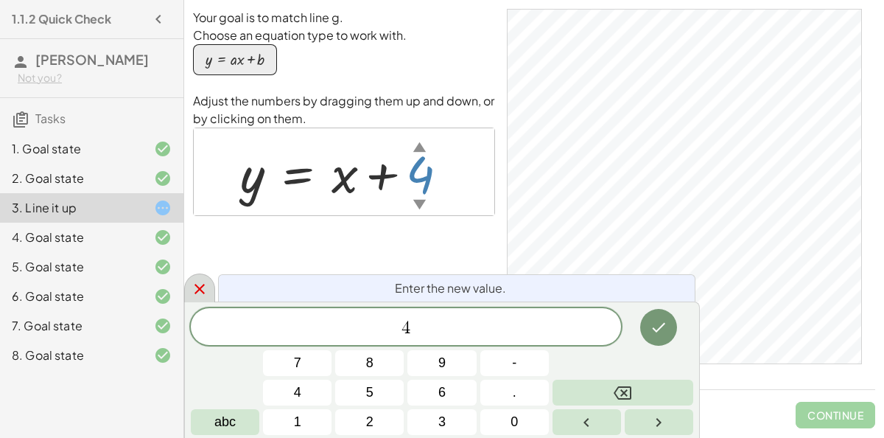
click at [204, 295] on icon at bounding box center [200, 289] width 18 height 18
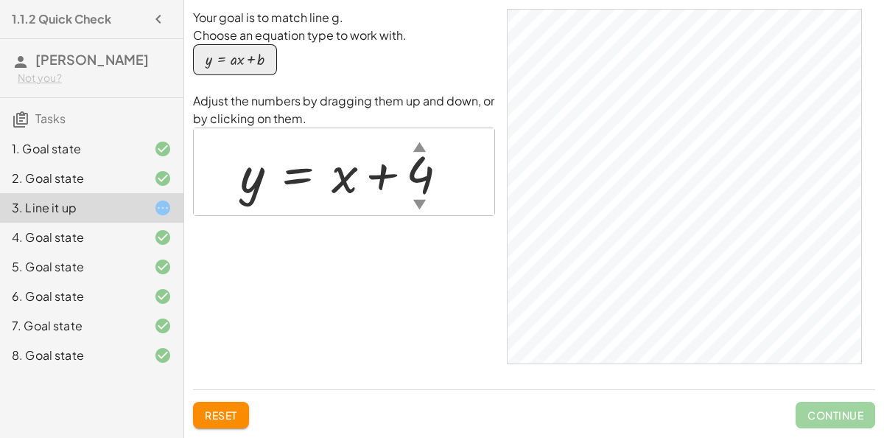
click at [228, 418] on span "Reset" at bounding box center [221, 414] width 32 height 13
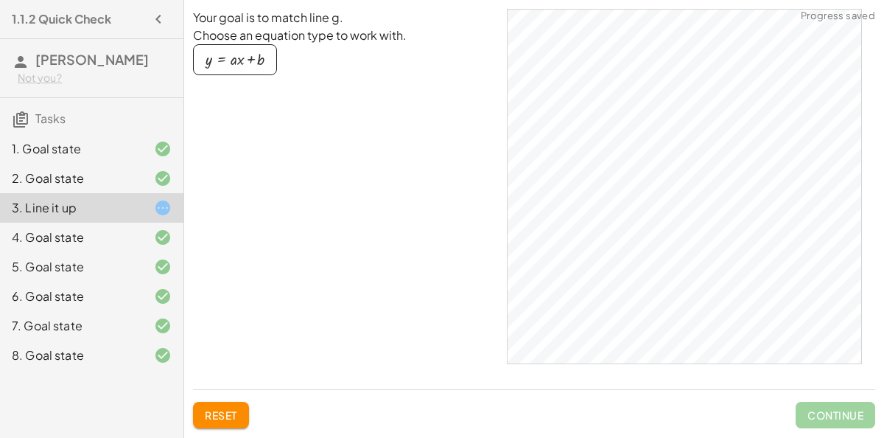
click at [103, 363] on div "8. Goal state" at bounding box center [91, 354] width 183 height 29
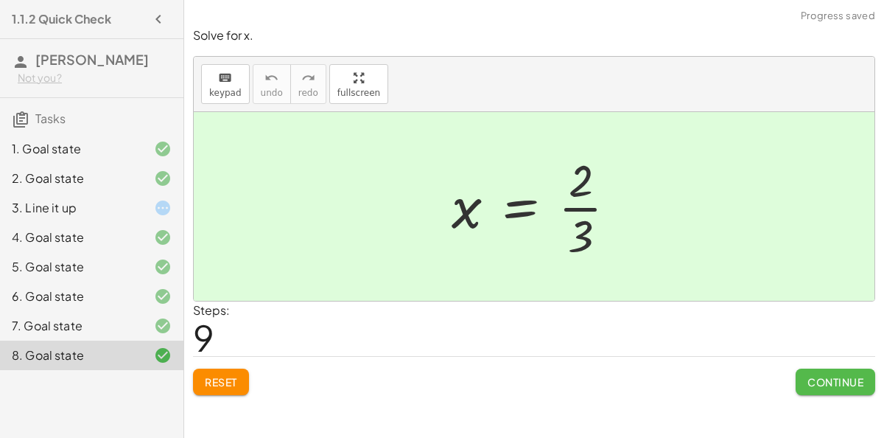
click at [813, 382] on span "Continue" at bounding box center [836, 381] width 56 height 13
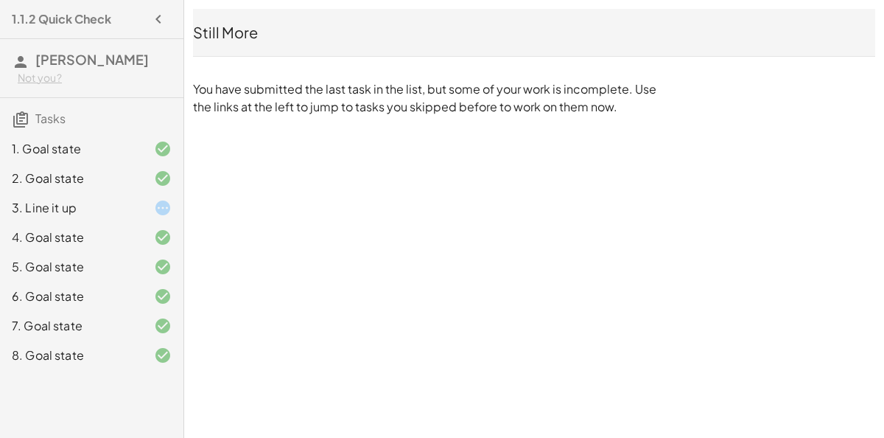
click at [85, 298] on div "6. Goal state" at bounding box center [71, 296] width 119 height 18
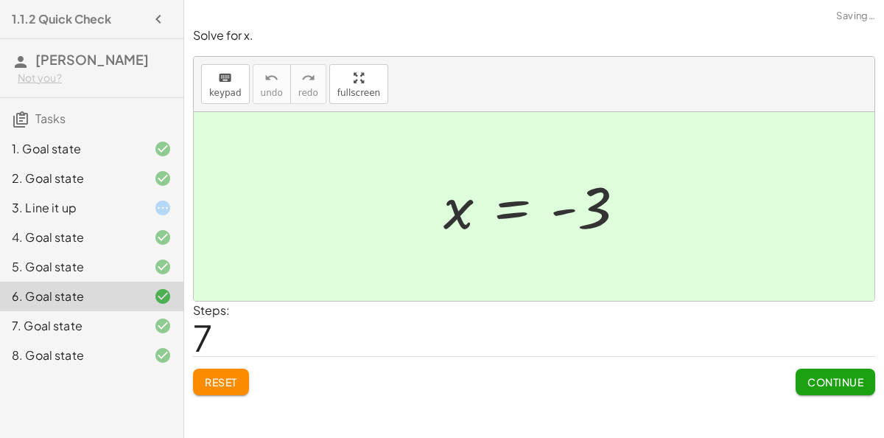
click at [85, 298] on div "6. Goal state" at bounding box center [71, 296] width 119 height 18
click at [404, 201] on div at bounding box center [534, 206] width 681 height 189
click at [539, 216] on div at bounding box center [540, 206] width 208 height 73
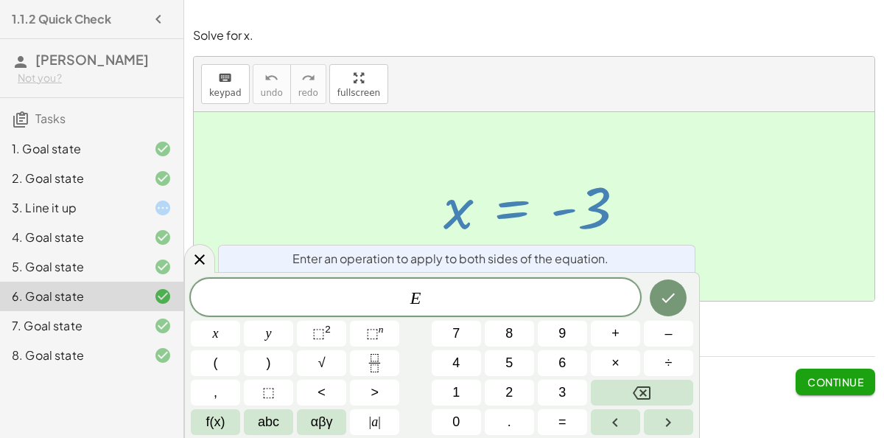
click at [100, 252] on div "3. Line it up" at bounding box center [91, 266] width 183 height 29
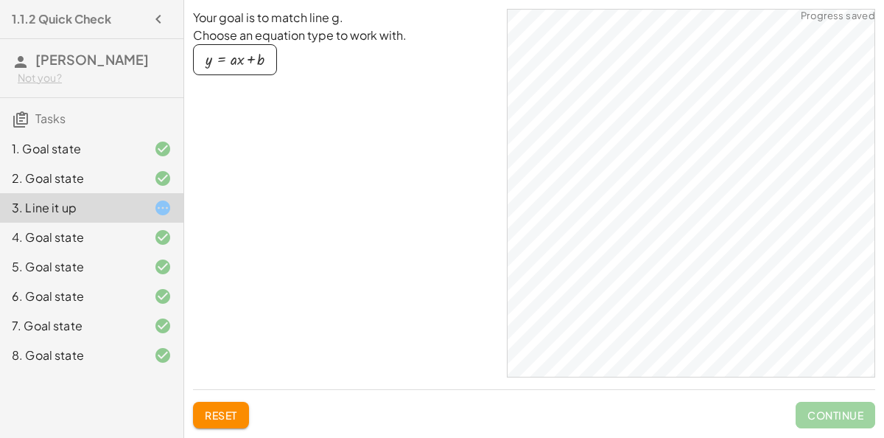
click at [98, 302] on div "6. Goal state" at bounding box center [71, 296] width 119 height 18
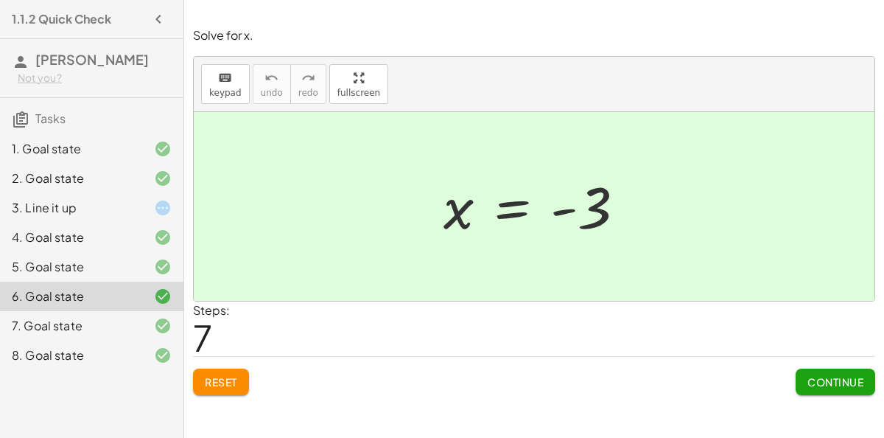
click at [139, 252] on div "3. Line it up" at bounding box center [91, 266] width 183 height 29
